Goal: Navigation & Orientation: Find specific page/section

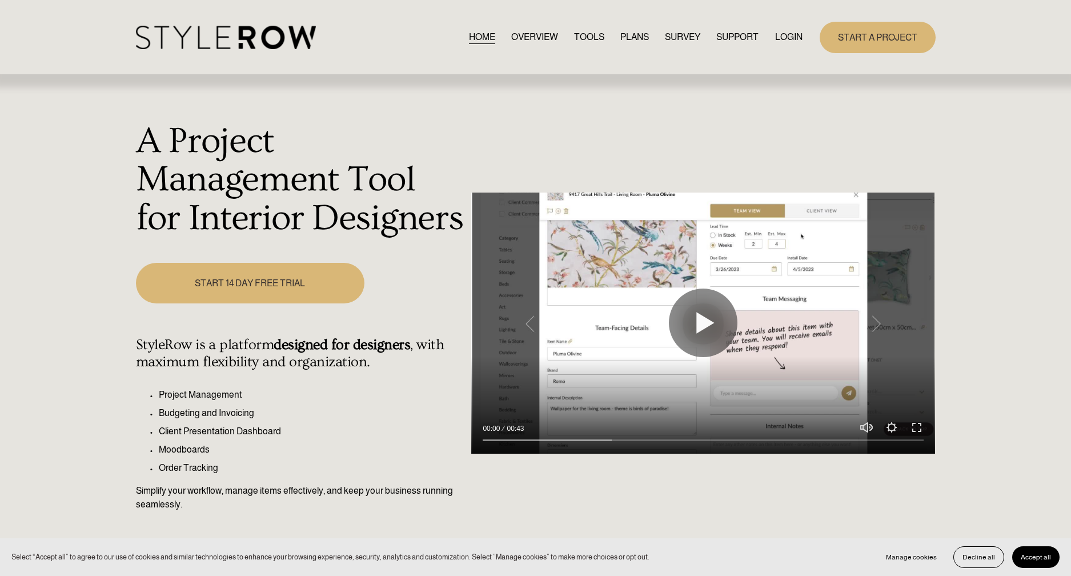
click at [792, 37] on link "LOGIN" at bounding box center [788, 37] width 27 height 15
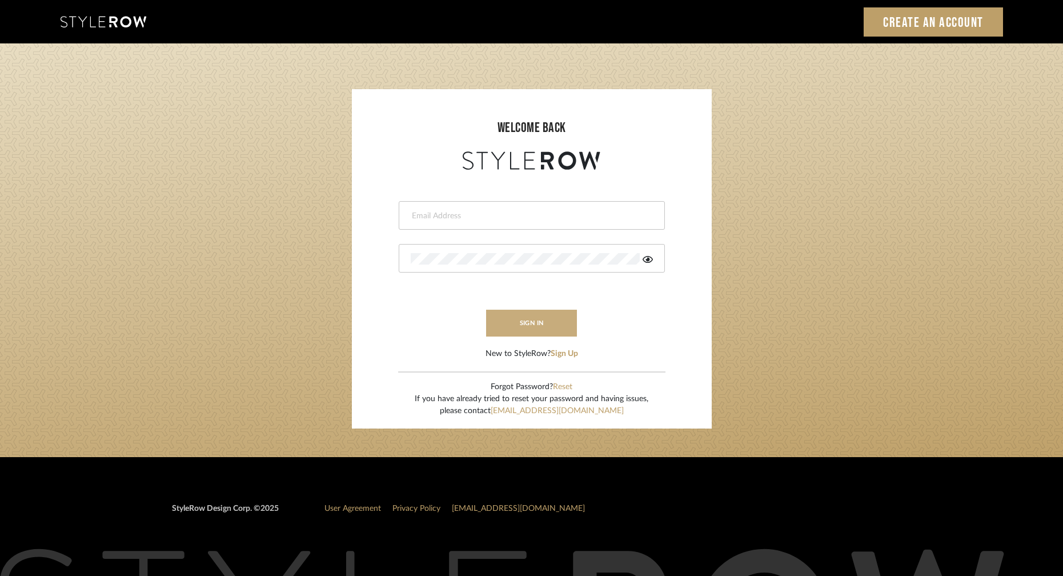
type input "ashley@winnieandcointeriors.com"
click at [543, 323] on button "sign in" at bounding box center [531, 323] width 91 height 27
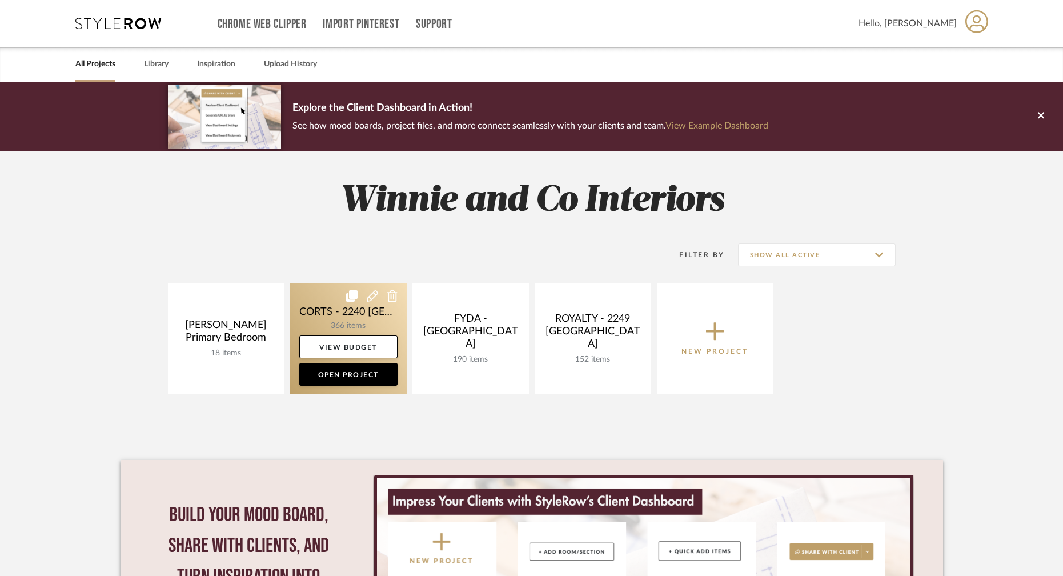
click at [335, 323] on link at bounding box center [348, 338] width 116 height 110
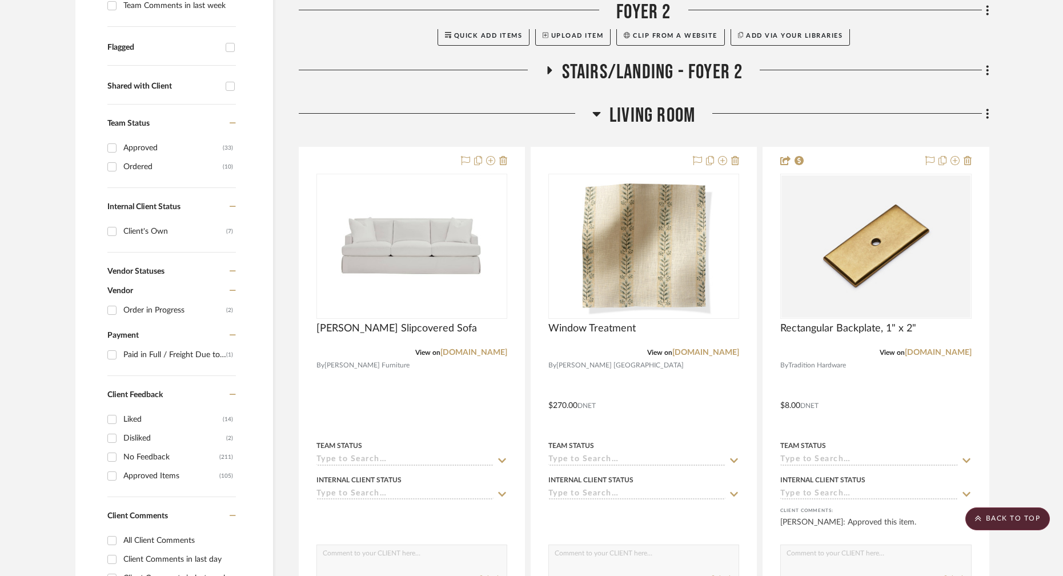
scroll to position [294, 0]
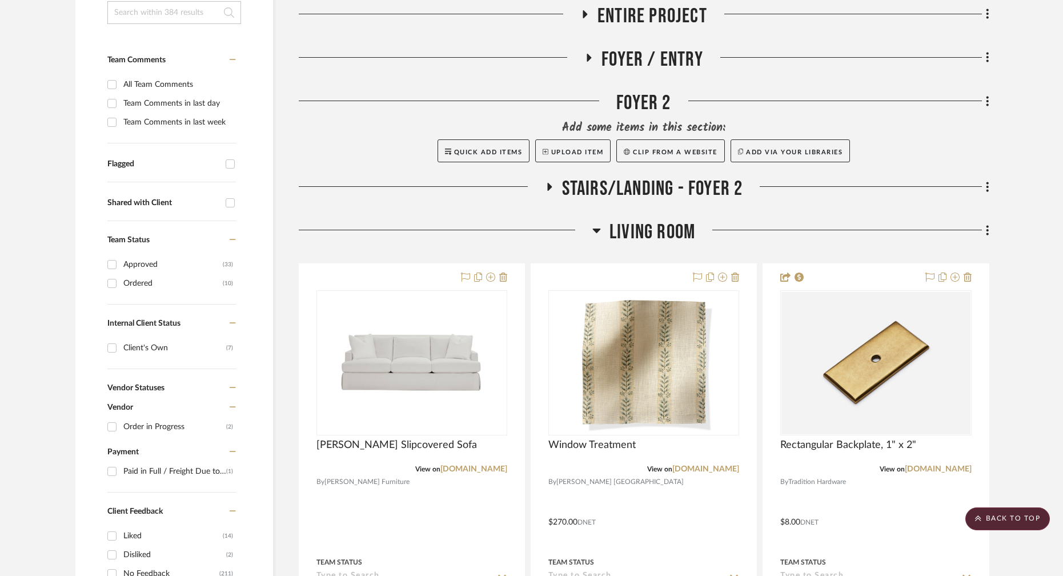
click at [597, 223] on icon at bounding box center [596, 230] width 9 height 14
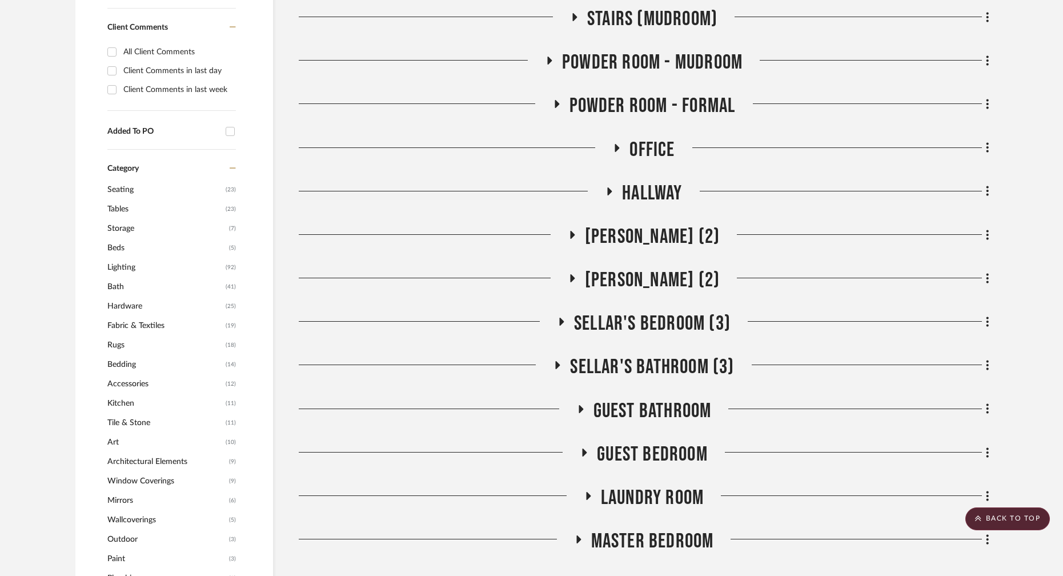
scroll to position [899, 0]
click at [561, 360] on icon at bounding box center [558, 364] width 14 height 9
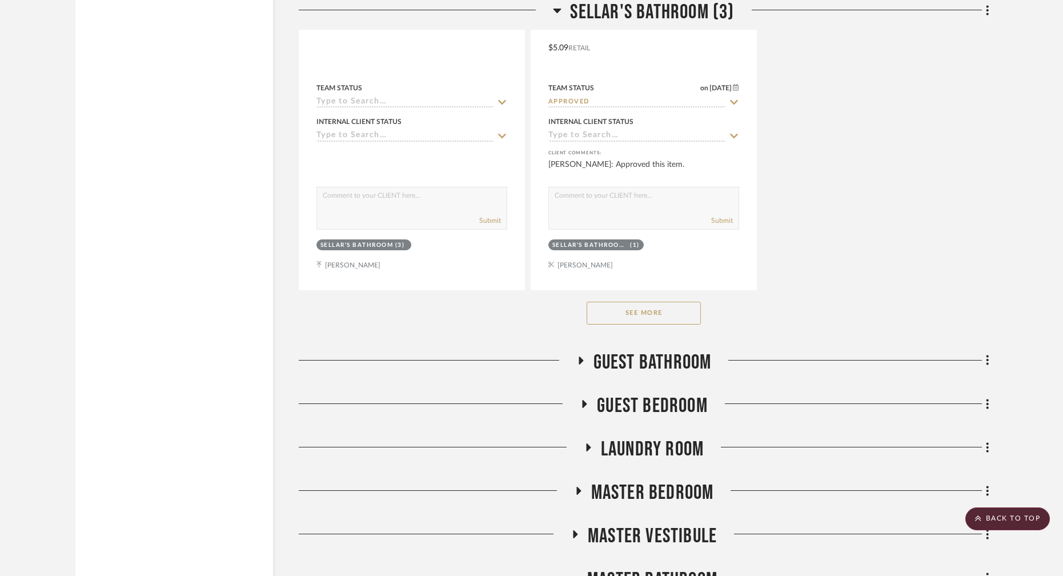
scroll to position [2540, 0]
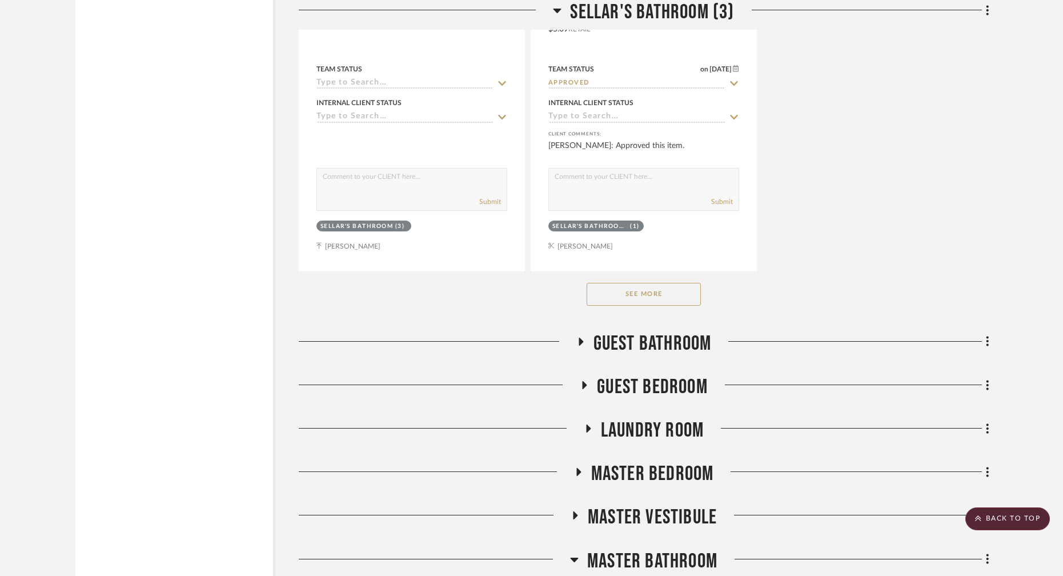
click at [630, 283] on button "See More" at bounding box center [643, 294] width 114 height 23
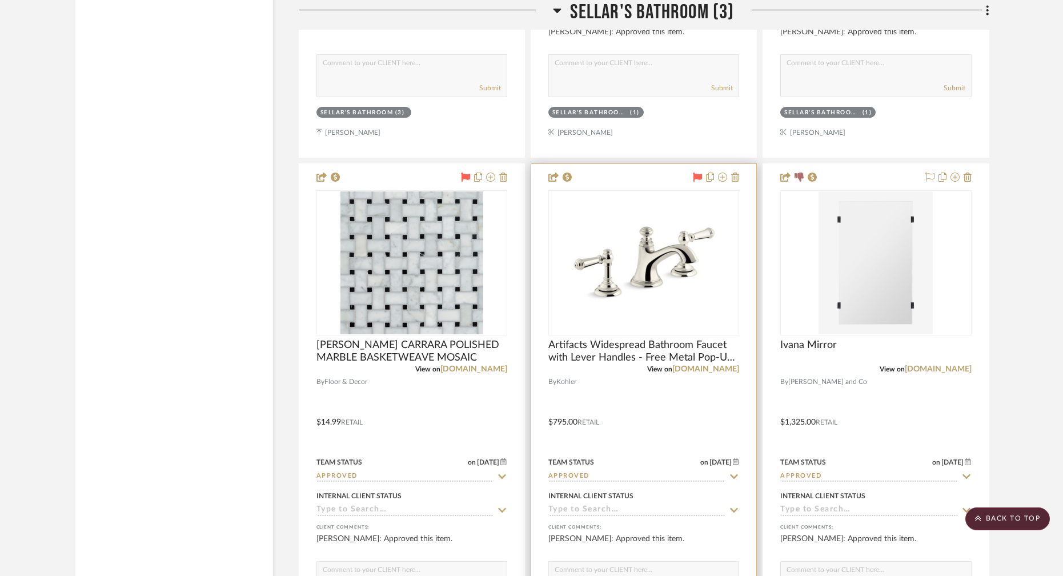
scroll to position [2656, 0]
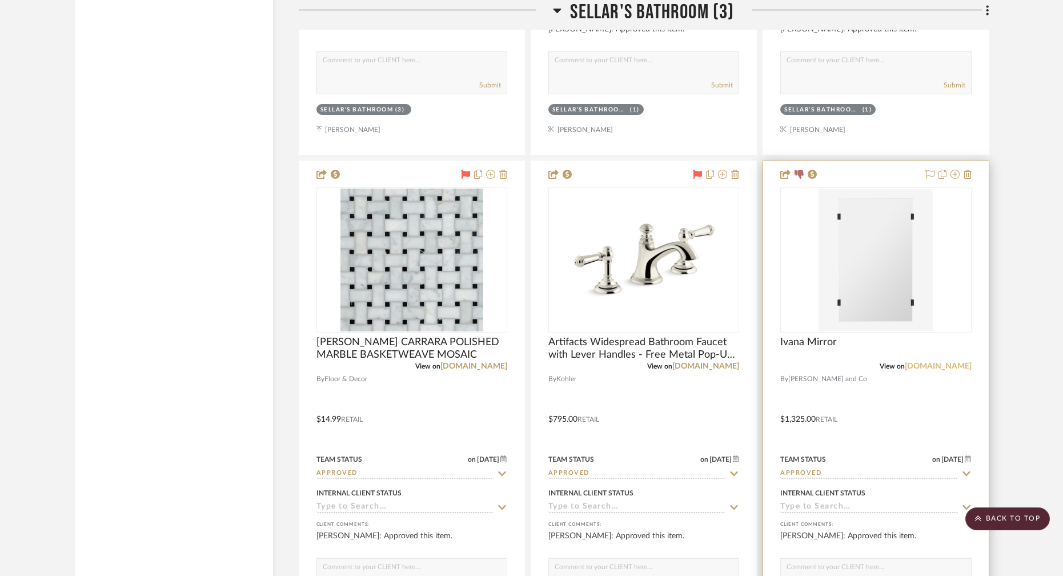
click at [948, 362] on link "[DOMAIN_NAME]" at bounding box center [938, 366] width 67 height 8
